Goal: Information Seeking & Learning: Learn about a topic

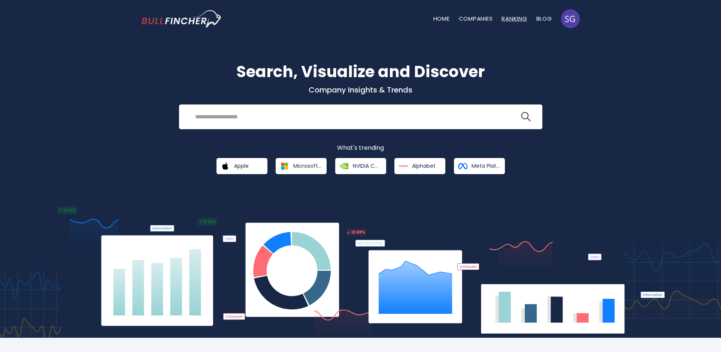
click at [517, 20] on link "Ranking" at bounding box center [513, 19] width 25 height 8
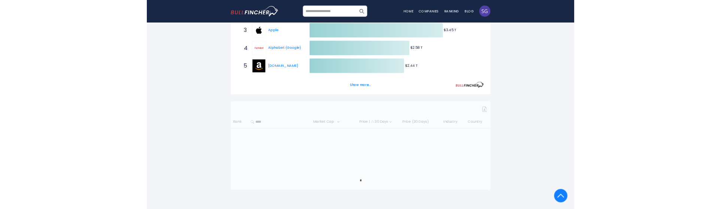
scroll to position [225, 0]
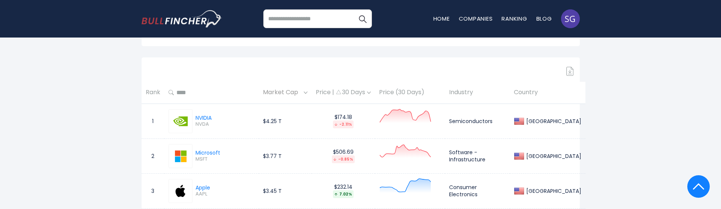
scroll to position [337, 0]
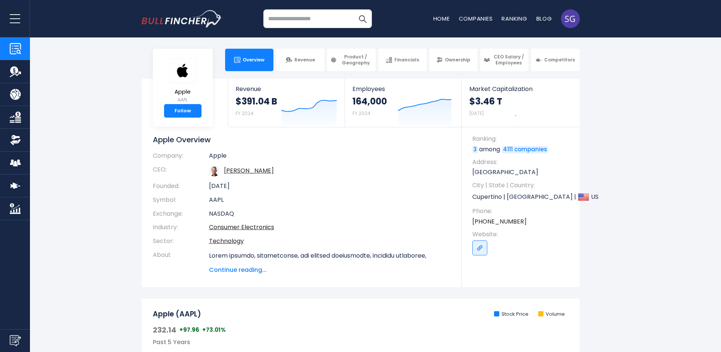
click at [18, 211] on img "Company Market Cap" at bounding box center [15, 208] width 11 height 11
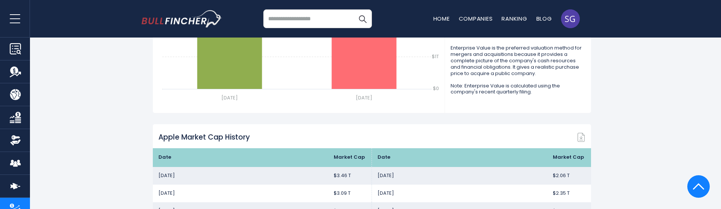
scroll to position [449, 0]
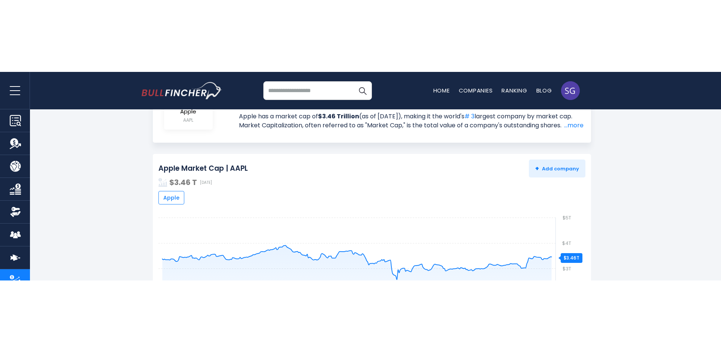
scroll to position [112, 0]
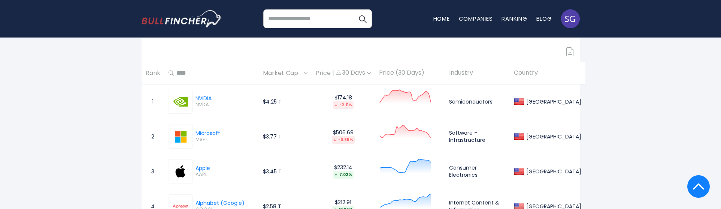
scroll to position [337, 0]
